Goal: Book appointment/travel/reservation

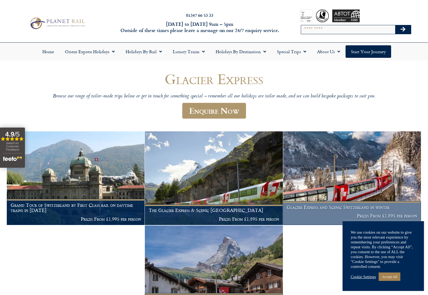
click at [332, 209] on h1 "Glacier Express and Scenic Switzerland in winter" at bounding box center [352, 206] width 130 height 5
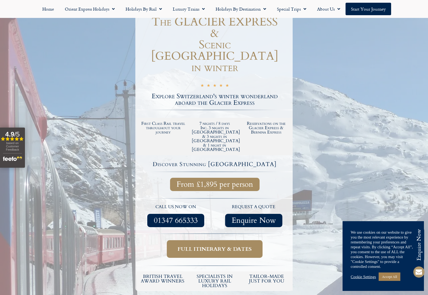
scroll to position [108, 0]
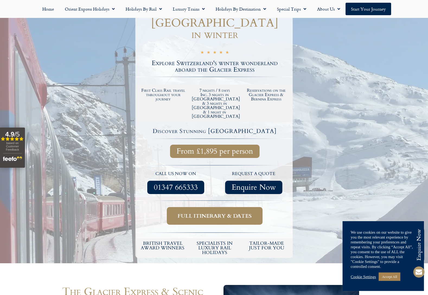
click at [216, 212] on span "Full itinerary & dates" at bounding box center [215, 215] width 74 height 7
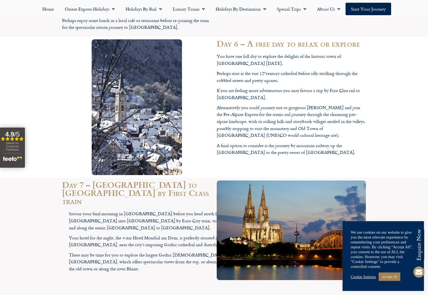
scroll to position [1708, 0]
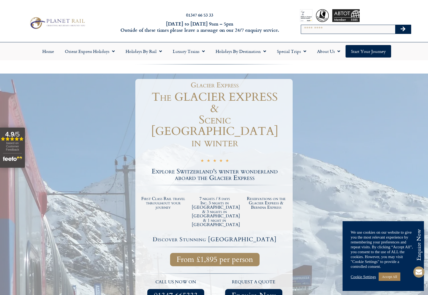
scroll to position [0, 0]
